Goal: Task Accomplishment & Management: Manage account settings

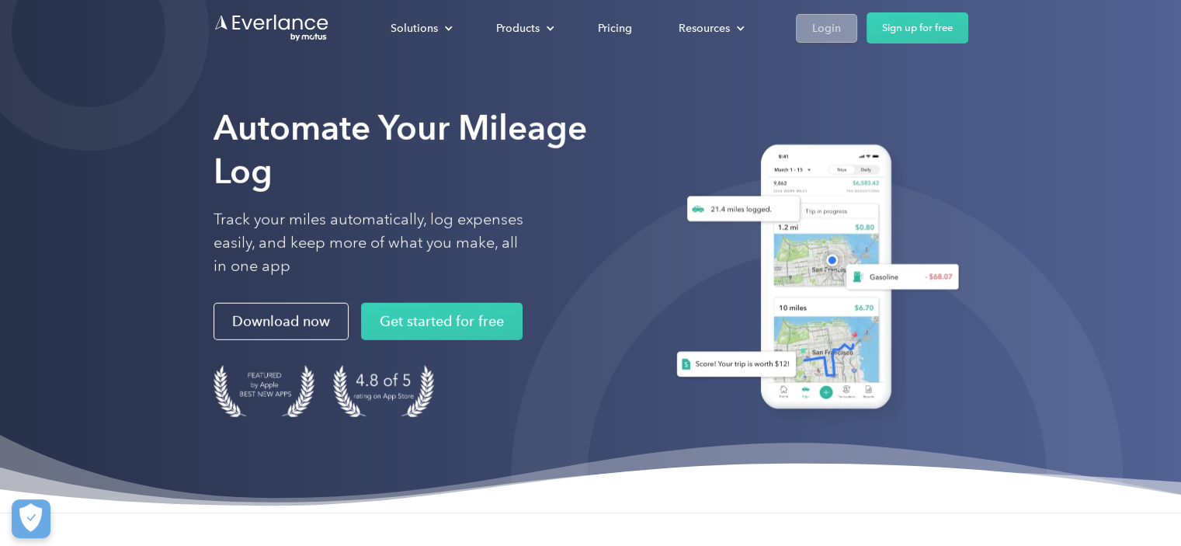
click at [805, 19] on link "Login" at bounding box center [826, 28] width 61 height 29
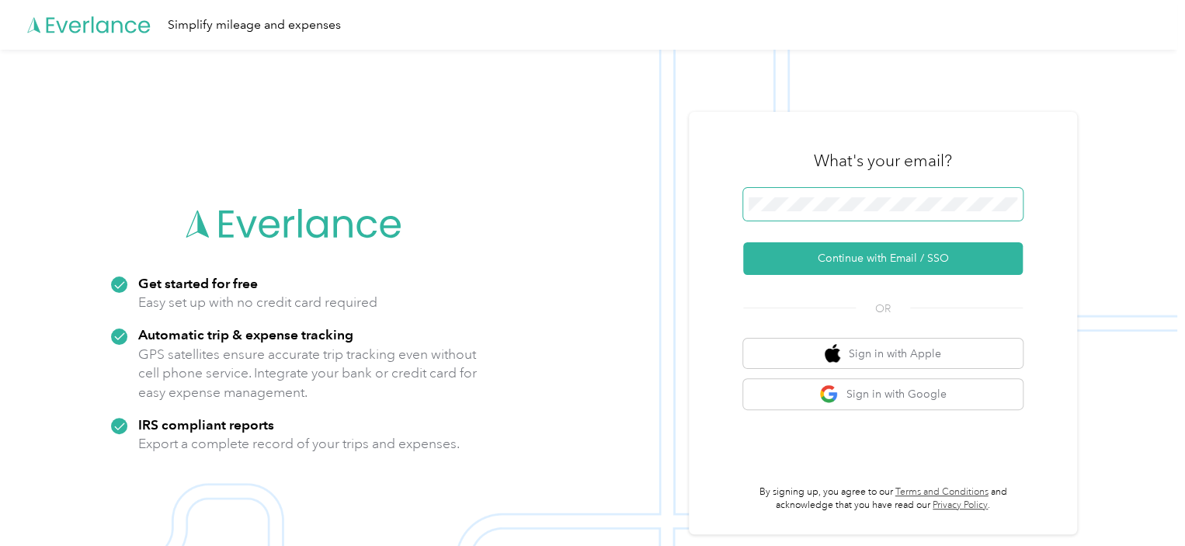
click at [833, 211] on span at bounding box center [883, 204] width 280 height 33
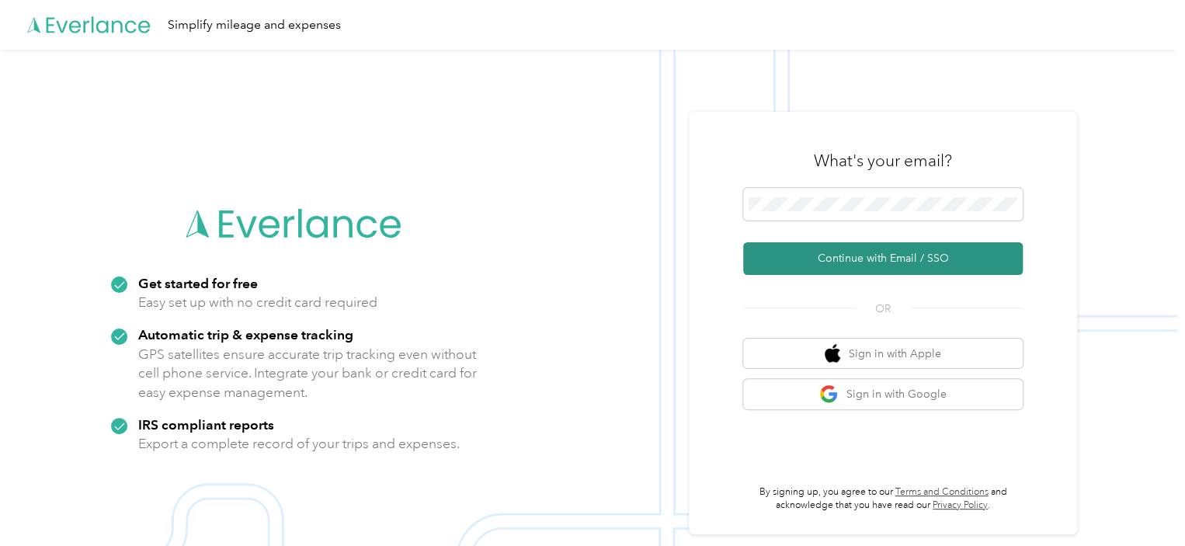
click at [861, 261] on button "Continue with Email / SSO" at bounding box center [883, 258] width 280 height 33
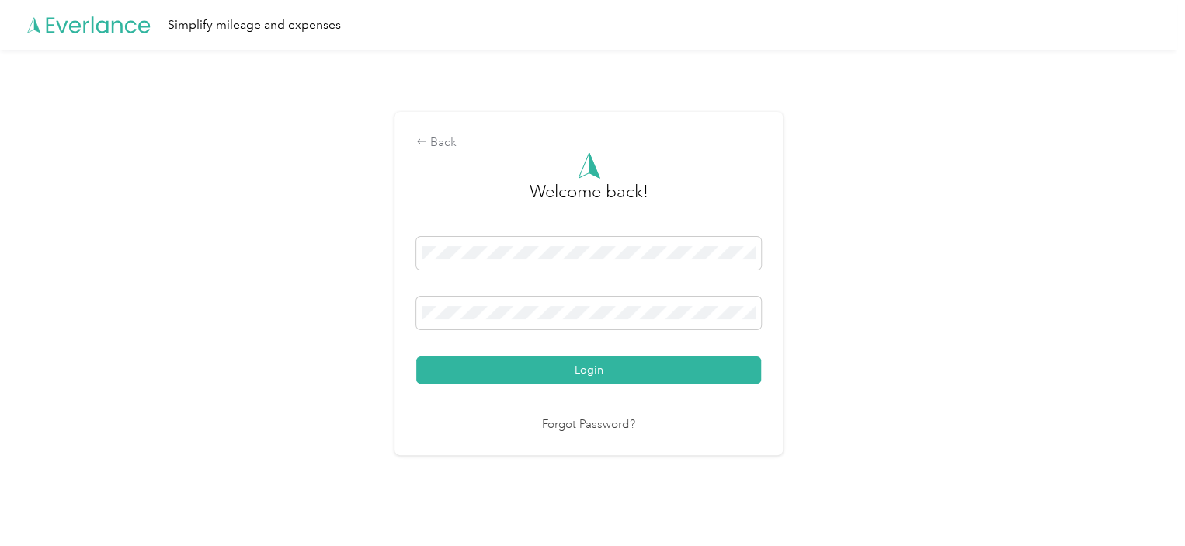
click at [634, 371] on button "Login" at bounding box center [588, 370] width 345 height 27
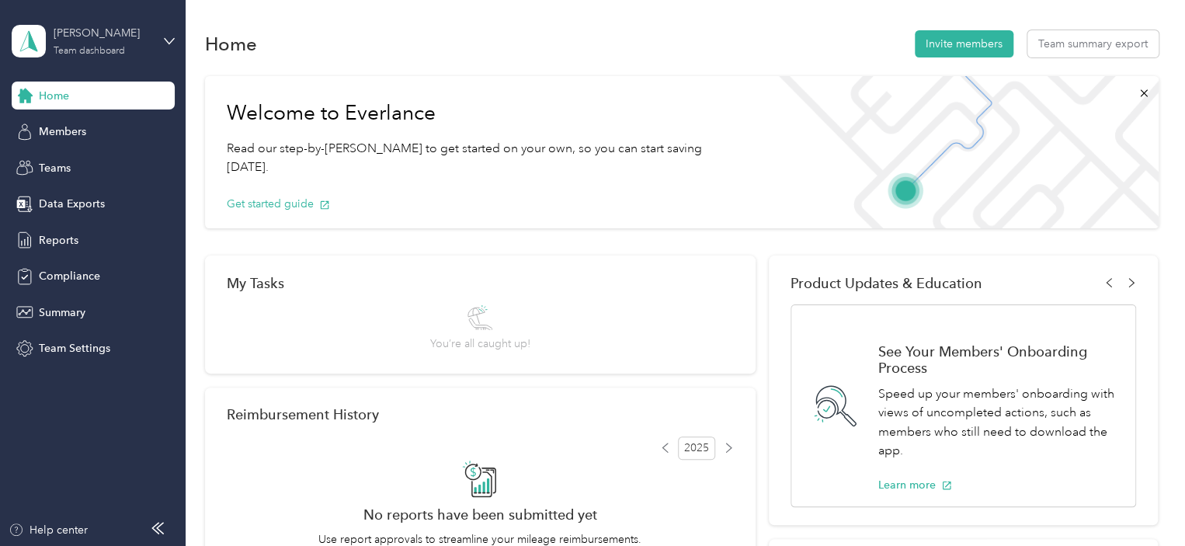
click at [131, 43] on div "[PERSON_NAME] Team dashboard" at bounding box center [102, 40] width 97 height 31
click at [74, 159] on div "Personal dashboard" at bounding box center [74, 163] width 98 height 16
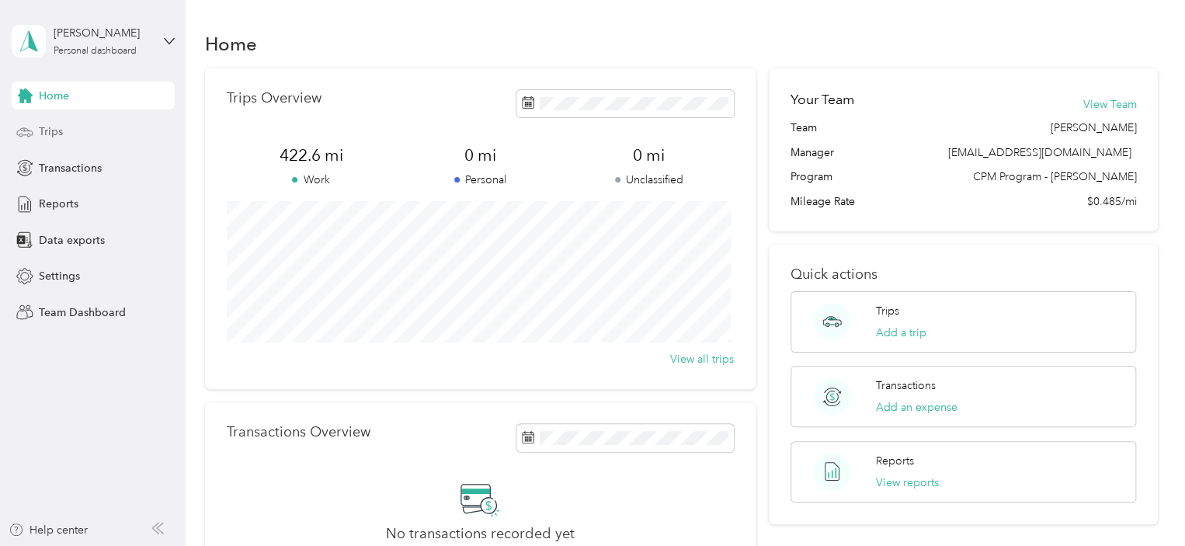
click at [58, 132] on span "Trips" at bounding box center [51, 132] width 24 height 16
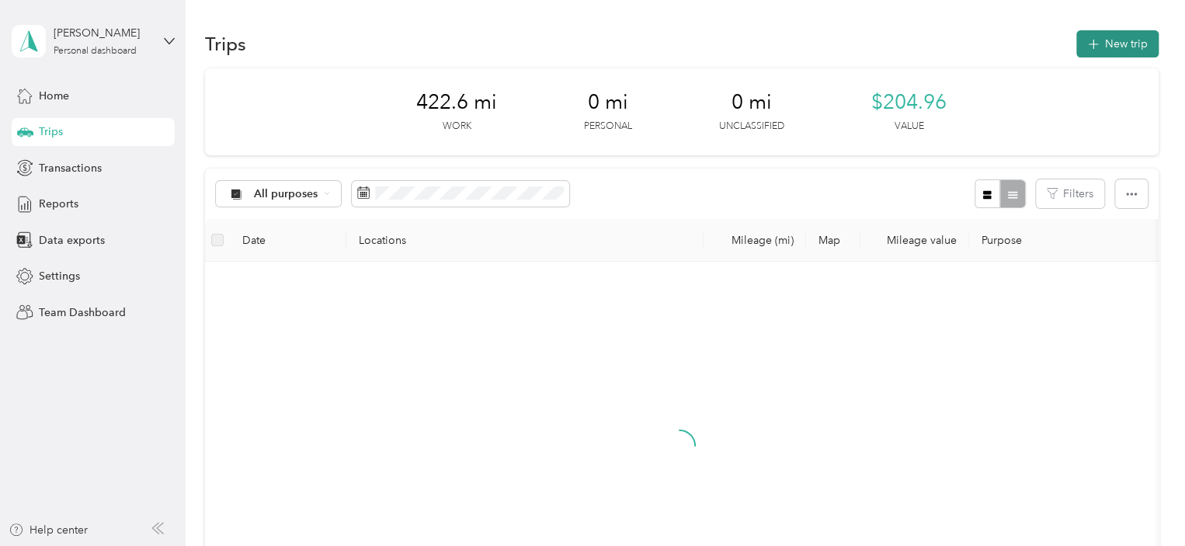
click at [1103, 43] on button "New trip" at bounding box center [1118, 43] width 82 height 27
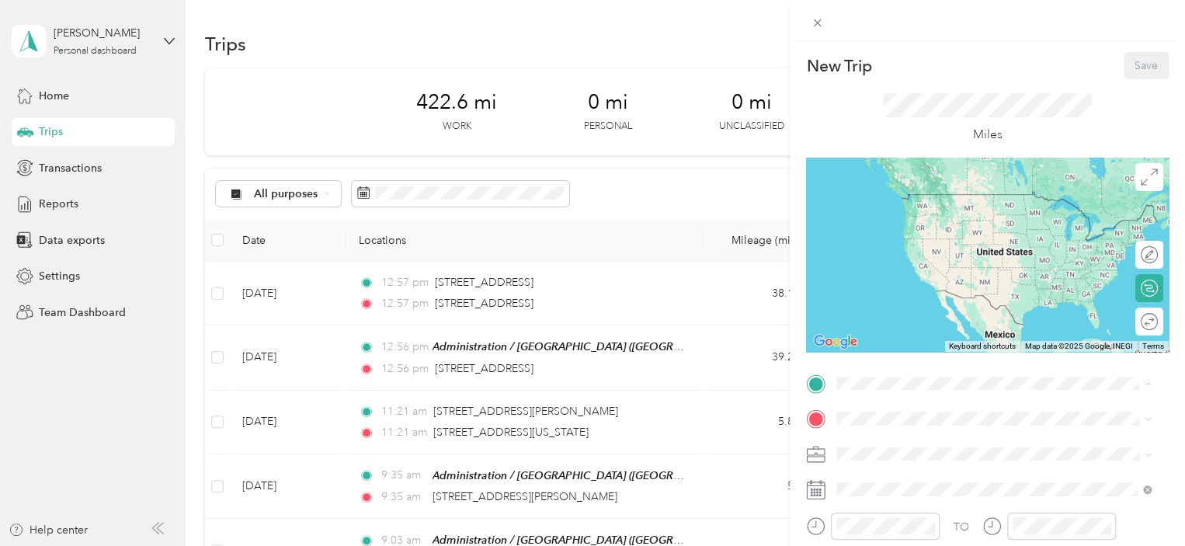
click at [1004, 224] on span "[GEOGRAPHIC_DATA], [US_STATE], [GEOGRAPHIC_DATA]" at bounding box center [955, 239] width 178 height 30
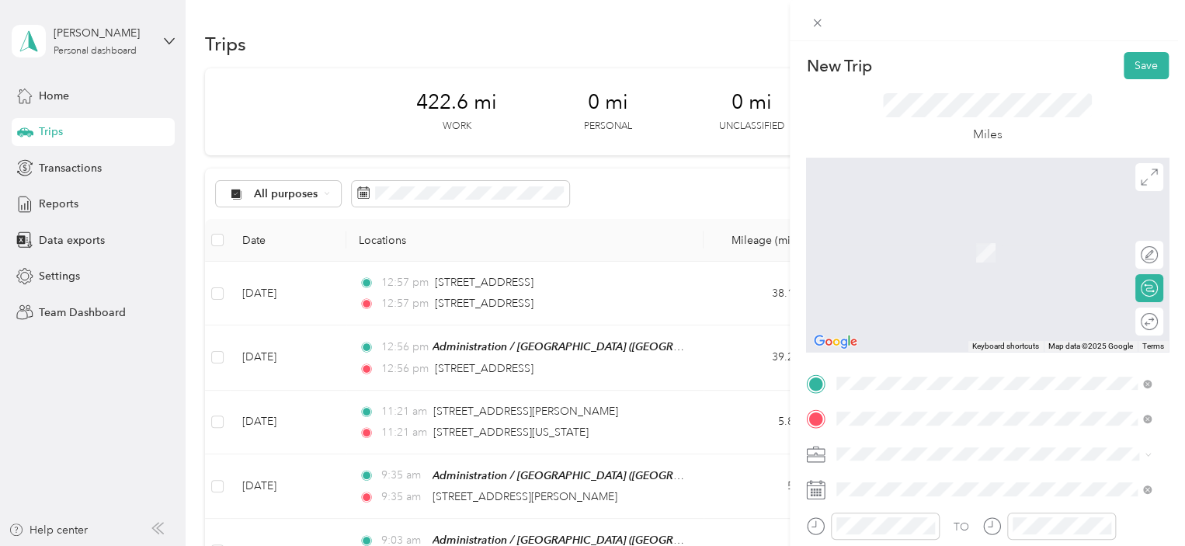
click at [929, 232] on span "[STREET_ADDRESS][US_STATE]" at bounding box center [943, 230] width 155 height 14
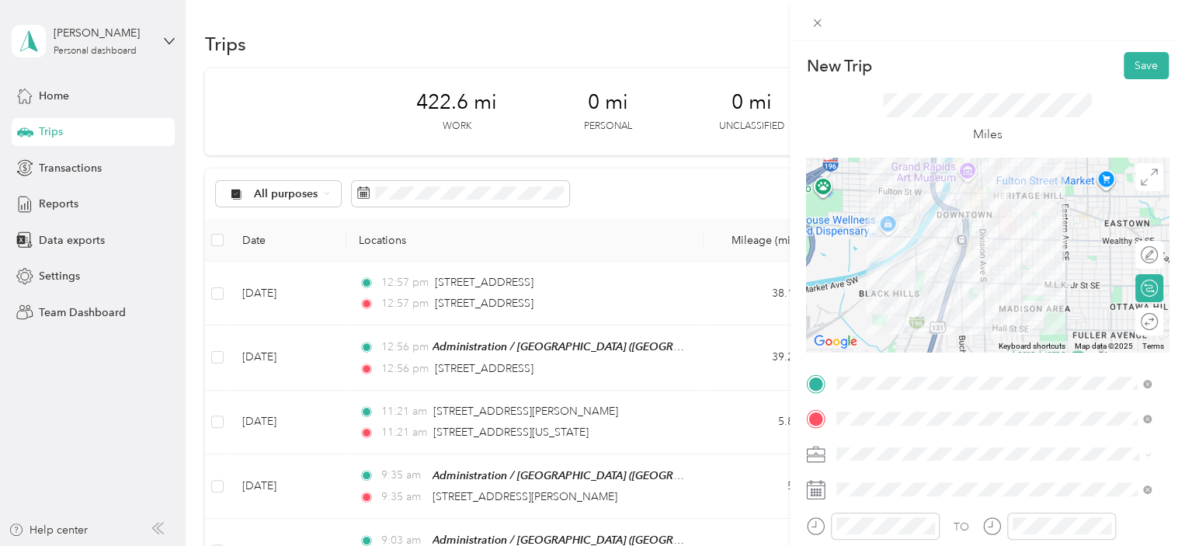
click at [945, 373] on div "645-06 FTBS [GEOGRAPHIC_DATA]" at bounding box center [994, 368] width 304 height 16
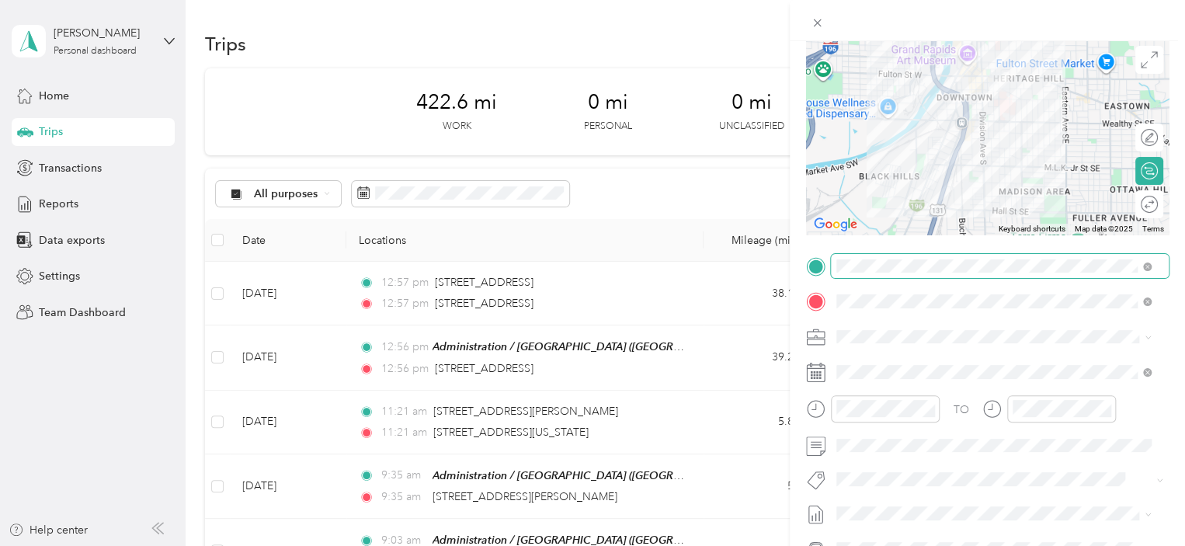
scroll to position [155, 0]
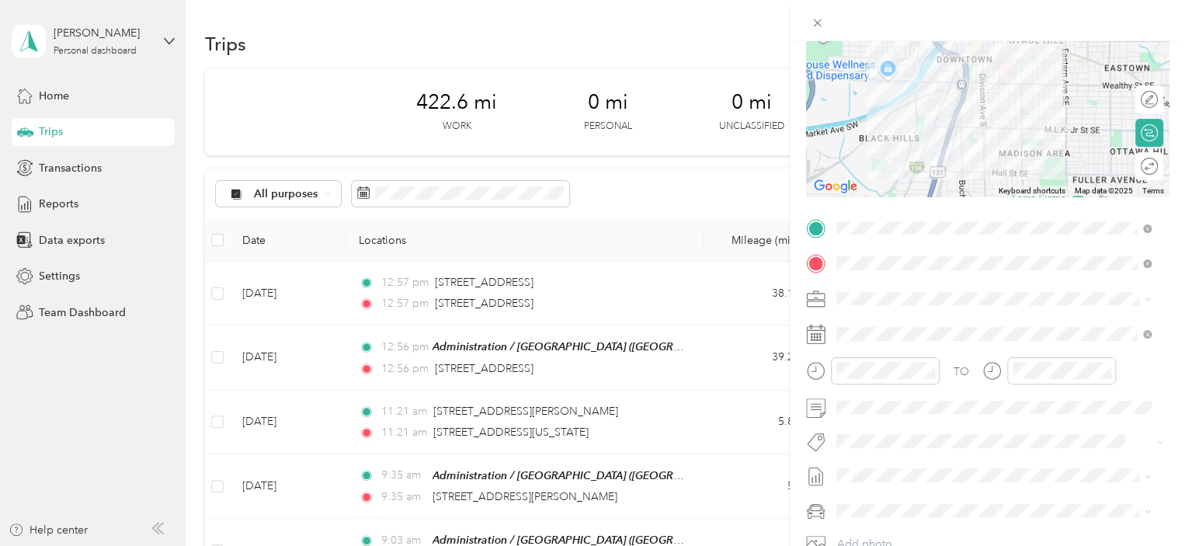
click at [1158, 172] on div "Round trip" at bounding box center [1158, 166] width 0 height 16
click at [1135, 168] on div at bounding box center [1142, 166] width 33 height 16
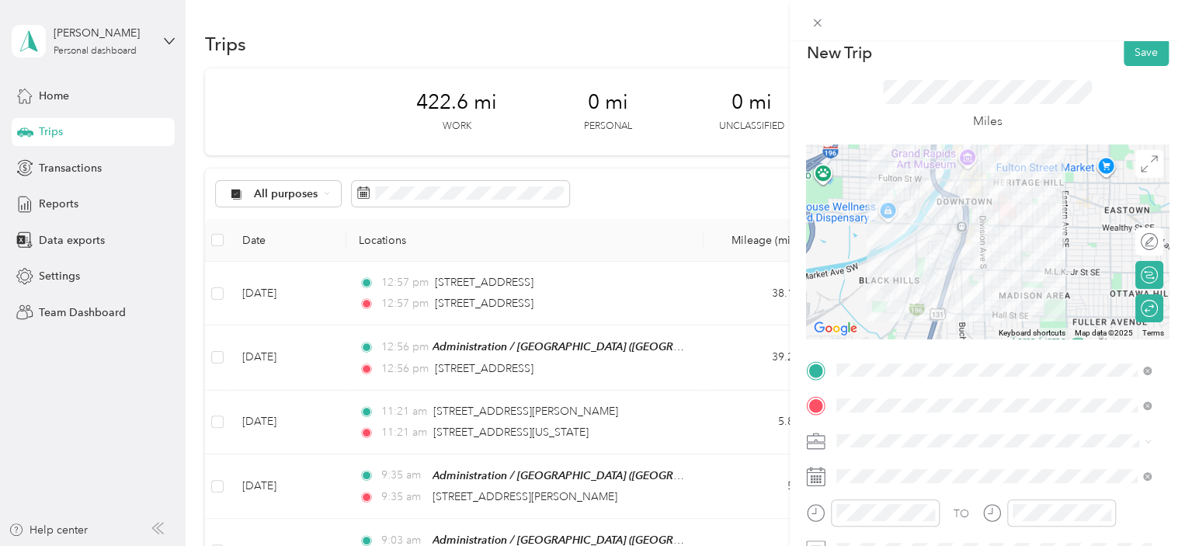
scroll to position [0, 0]
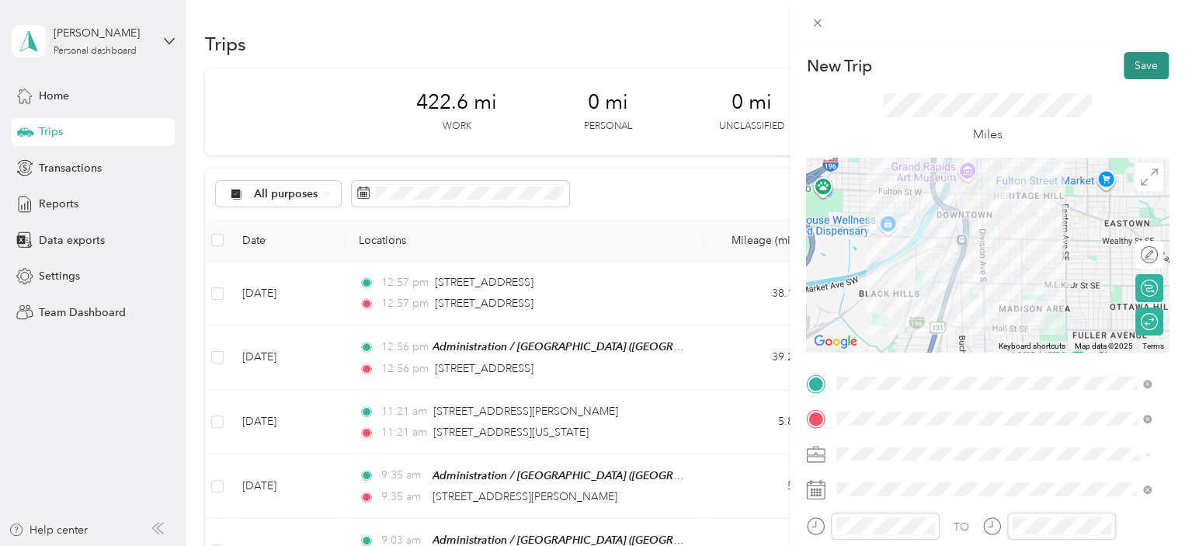
click at [1142, 71] on button "Save" at bounding box center [1146, 65] width 45 height 27
